Goal: Navigation & Orientation: Find specific page/section

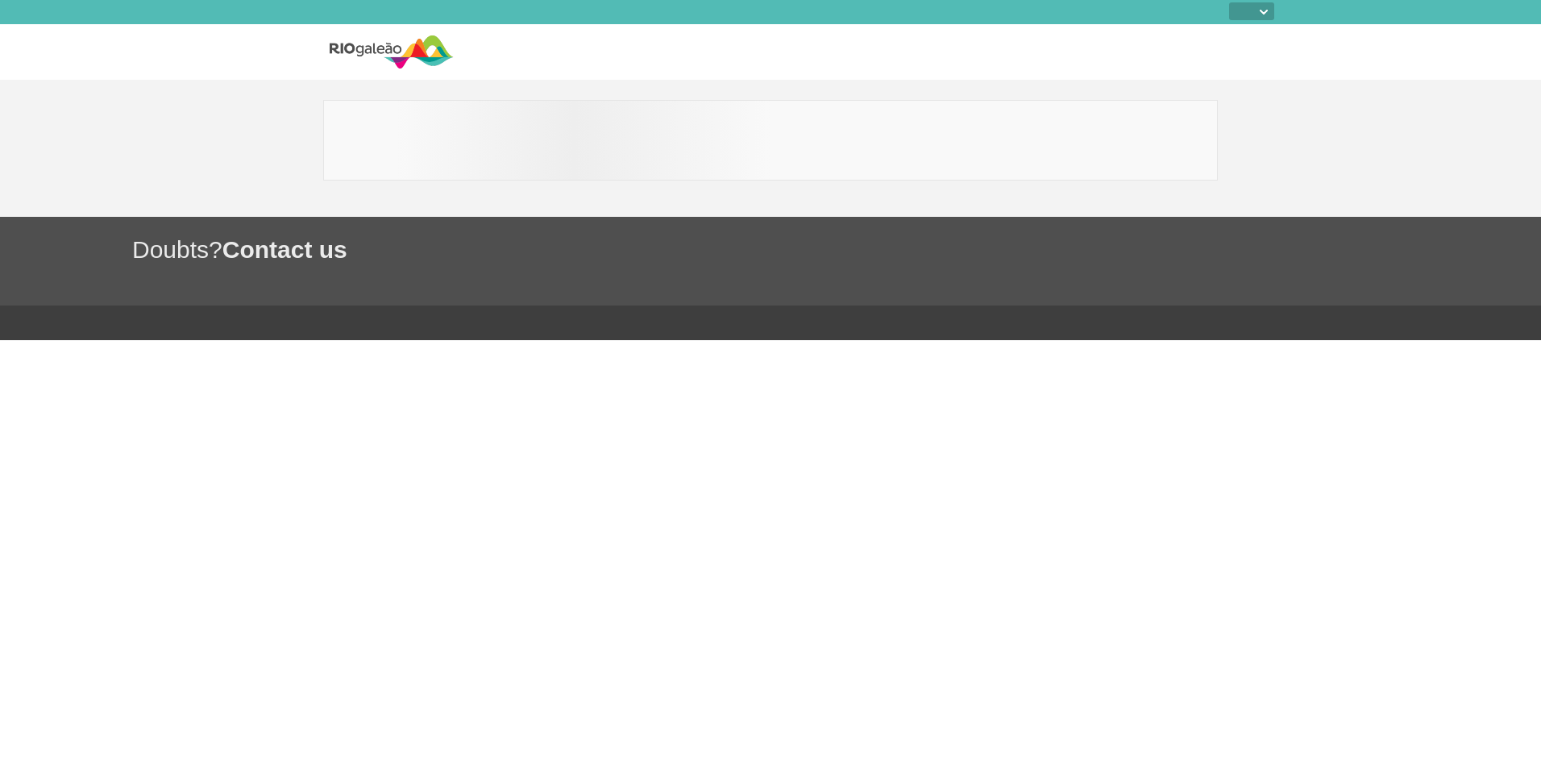
select select
click at [374, 39] on img at bounding box center [392, 52] width 124 height 40
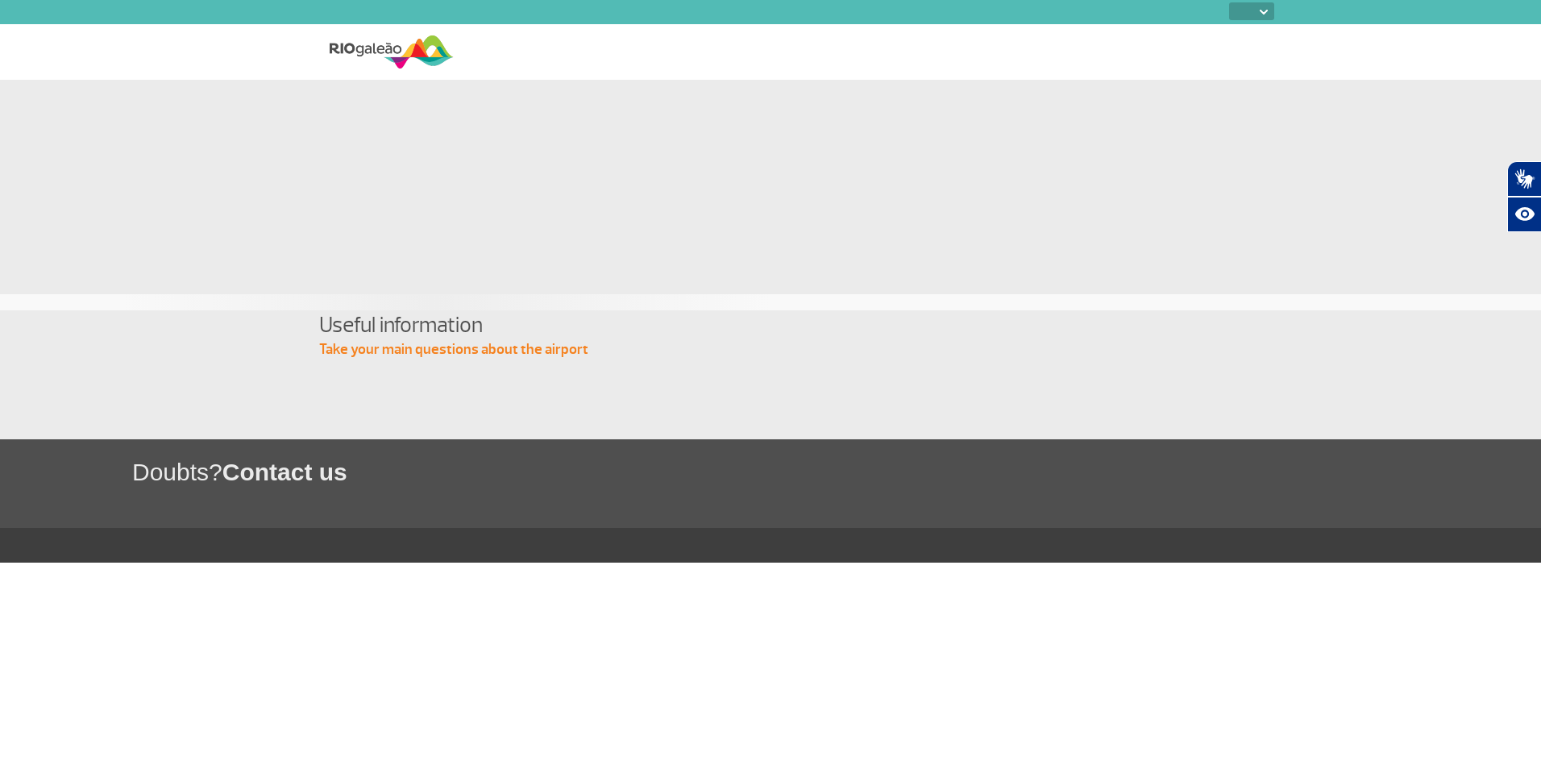
click at [1273, 10] on select "PT ENG ESP" at bounding box center [1251, 11] width 45 height 18
select select "pt-BR"
click at [1229, 2] on select "PT ENG ESP" at bounding box center [1251, 11] width 45 height 18
click at [376, 51] on img at bounding box center [392, 52] width 124 height 40
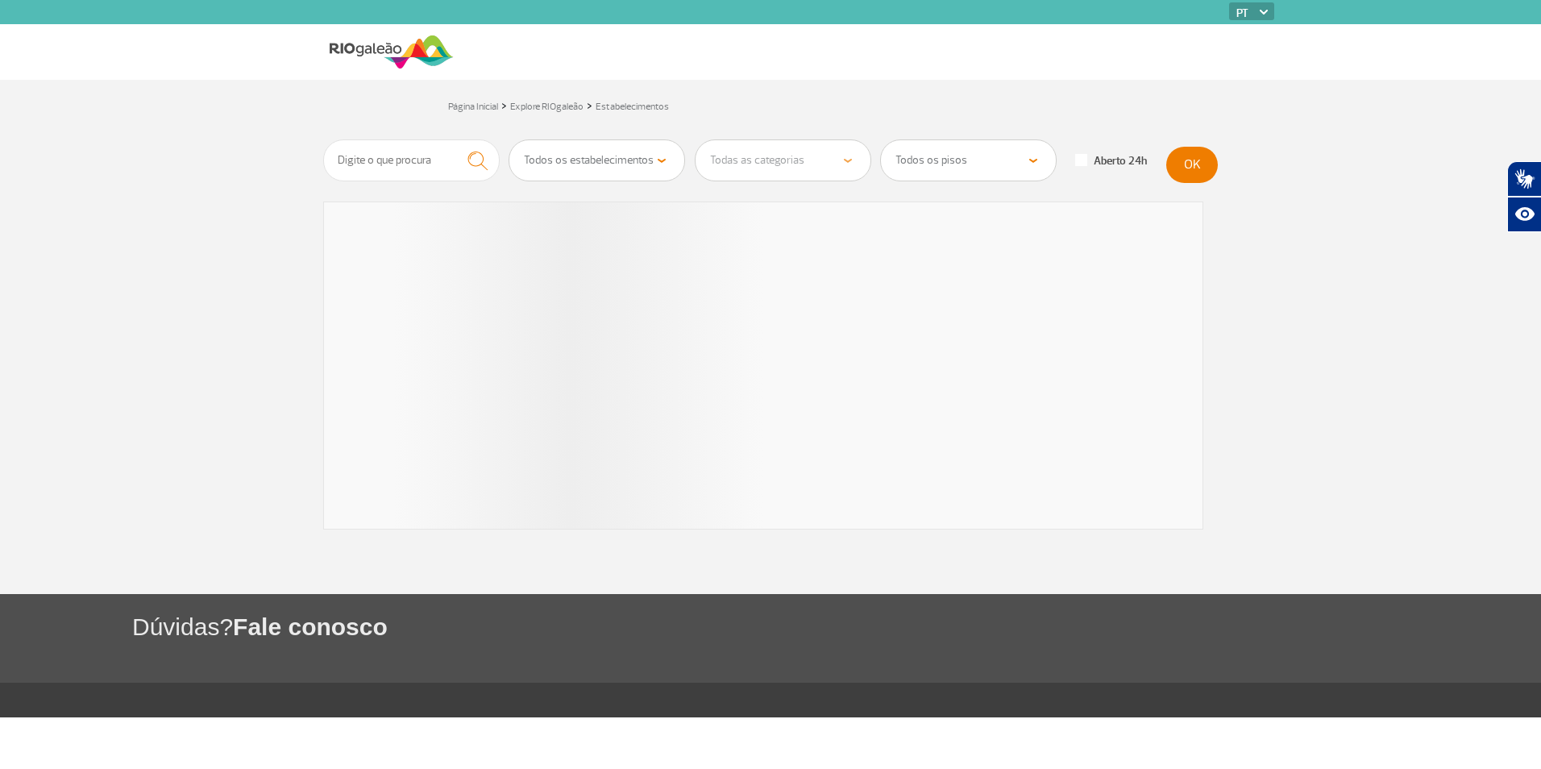
click at [656, 145] on select "Todos os estabelecimentos" at bounding box center [597, 160] width 175 height 40
